Goal: Task Accomplishment & Management: Use online tool/utility

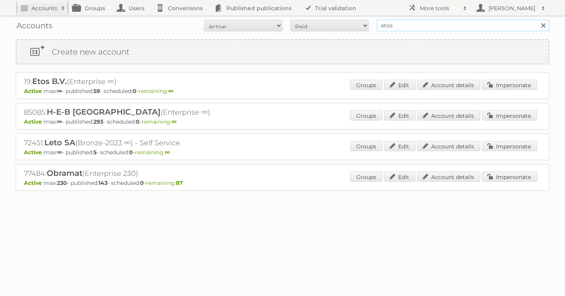
drag, startPoint x: 373, startPoint y: 29, endPoint x: 277, endPoint y: 28, distance: 95.7
click at [286, 28] on form "All Active Expired Pending All Paid Trials Self service etos Search" at bounding box center [283, 26] width 534 height 12
type input "as [PERSON_NAME]"
click at [537, 20] on input "Search" at bounding box center [543, 26] width 12 height 12
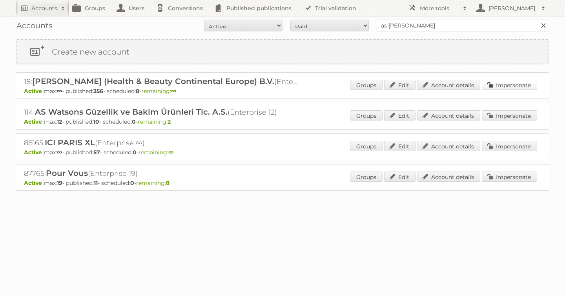
click at [498, 86] on link "Impersonate" at bounding box center [509, 85] width 55 height 10
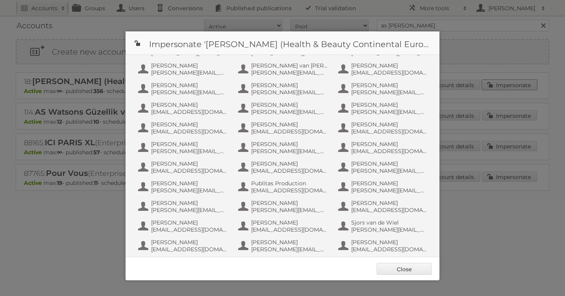
scroll to position [510, 0]
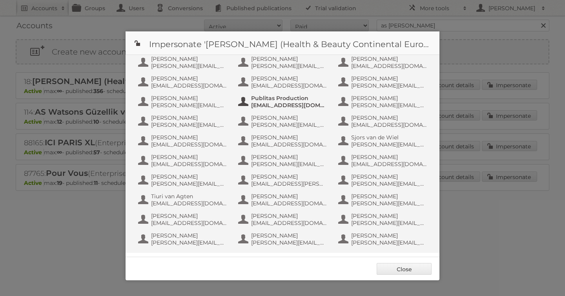
click at [292, 106] on span "[EMAIL_ADDRESS][DOMAIN_NAME]" at bounding box center [289, 105] width 76 height 7
